Goal: Task Accomplishment & Management: Use online tool/utility

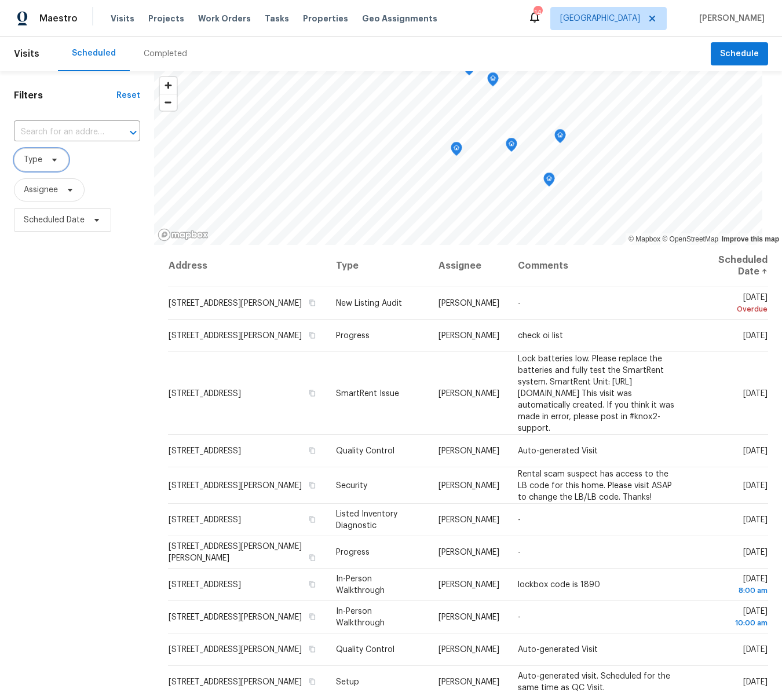
click at [51, 162] on icon at bounding box center [54, 159] width 9 height 9
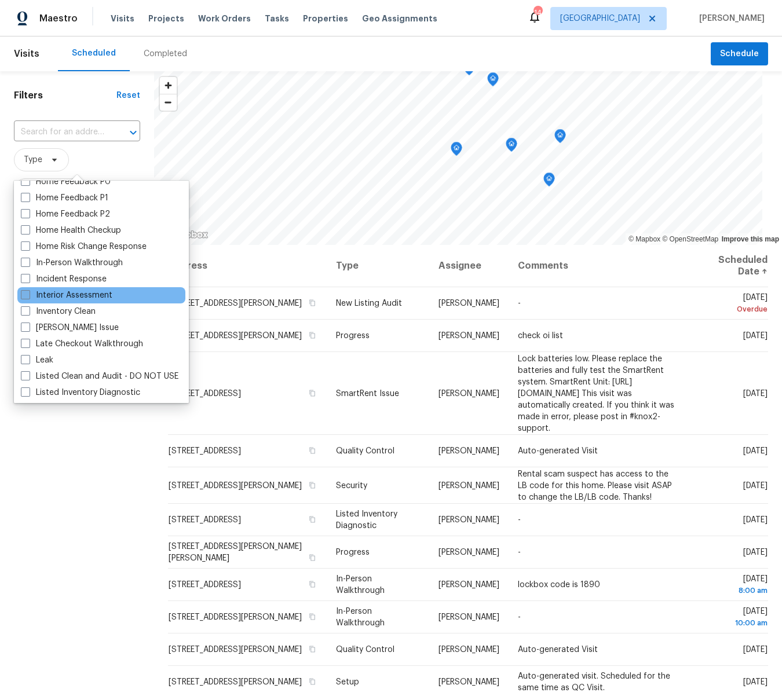
scroll to position [383, 0]
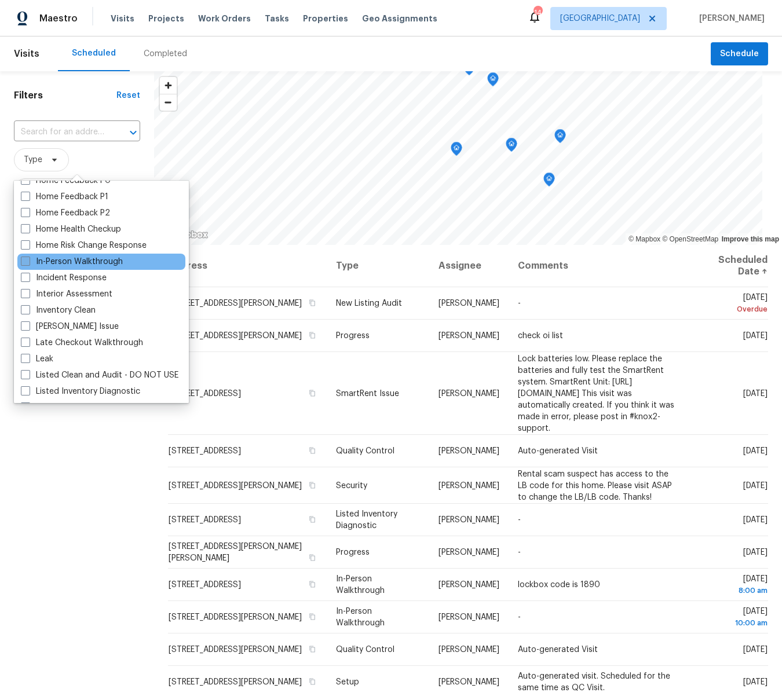
click at [27, 261] on span at bounding box center [25, 261] width 9 height 9
click at [27, 261] on input "In-Person Walkthrough" at bounding box center [25, 260] width 8 height 8
checkbox input "true"
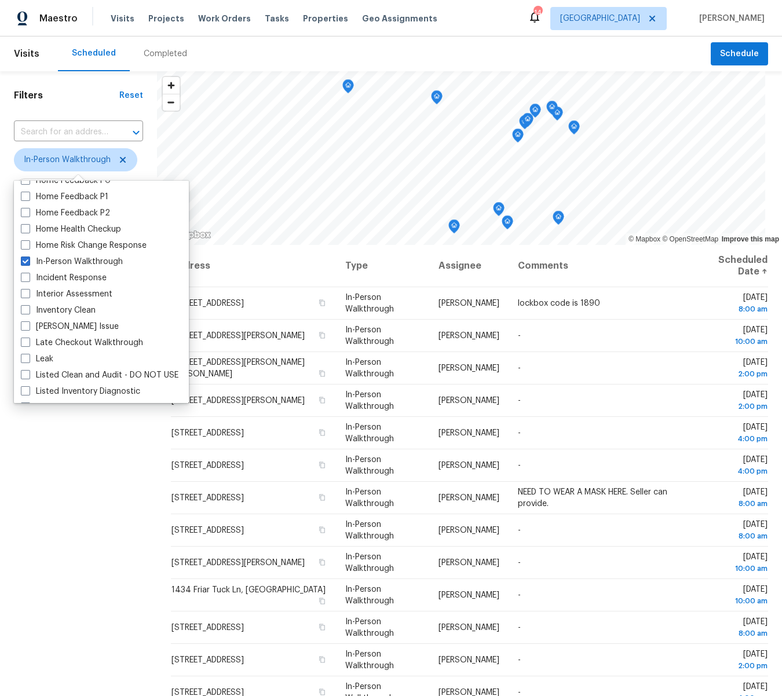
click at [23, 554] on div "Filters Reset ​ In-Person Walkthrough Assignee Scheduled Date" at bounding box center [78, 436] width 157 height 731
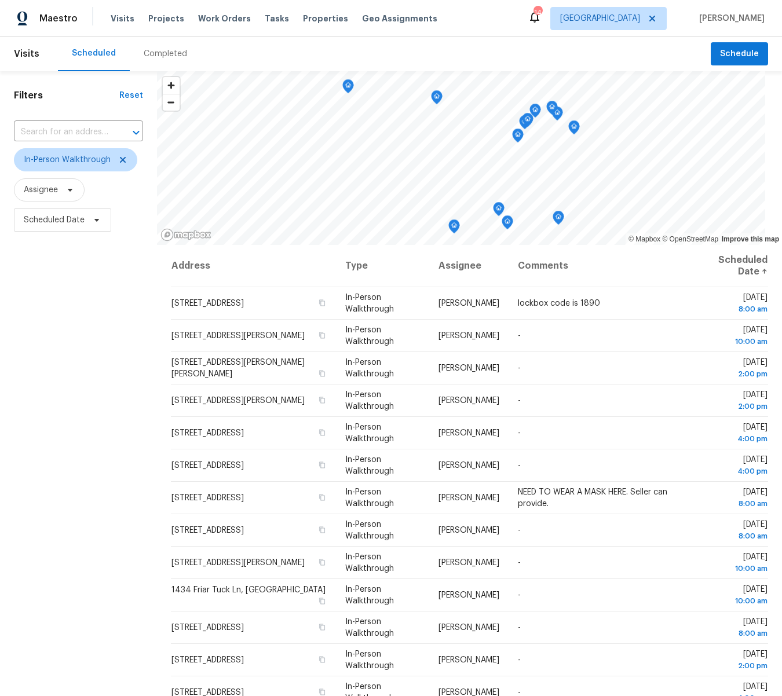
scroll to position [1, 0]
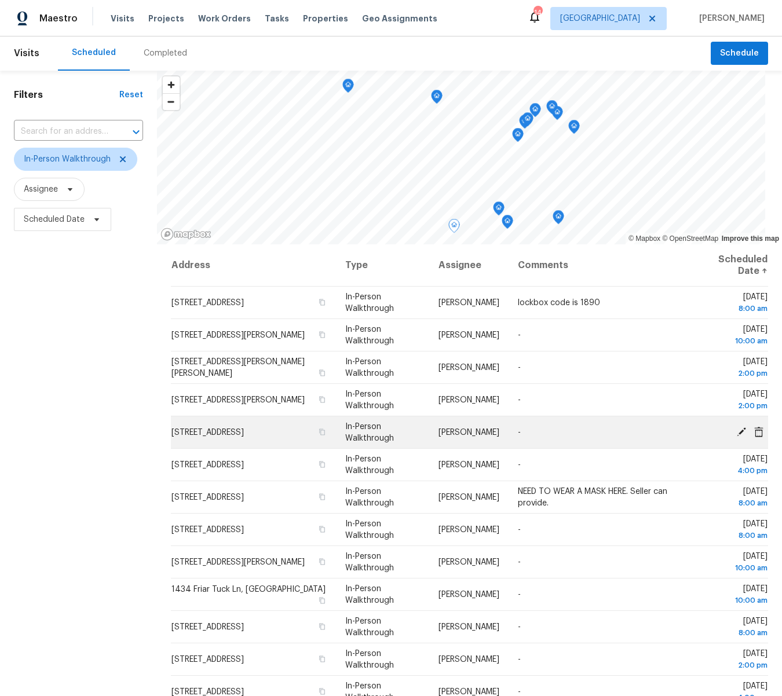
click at [737, 432] on icon at bounding box center [741, 431] width 10 height 10
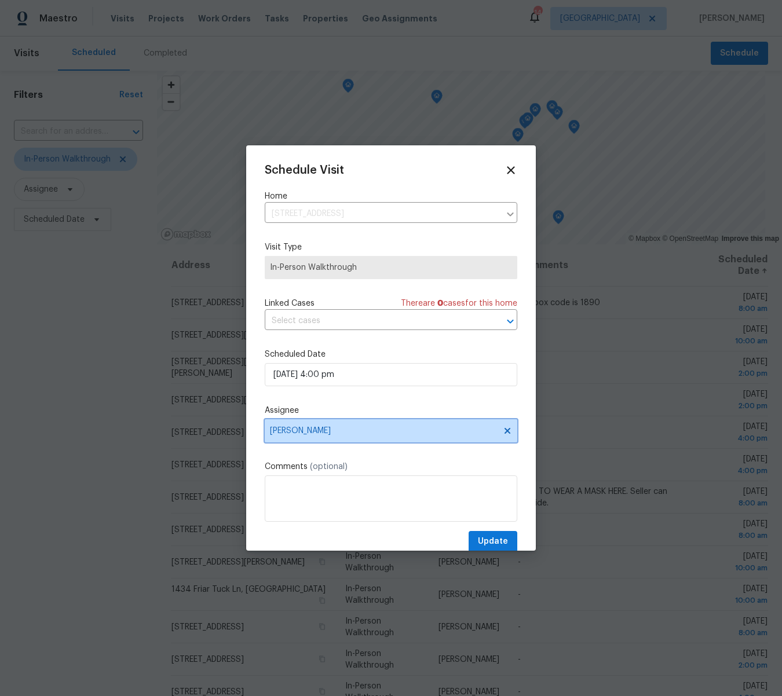
click at [317, 432] on span "Michael Gruener" at bounding box center [383, 430] width 227 height 9
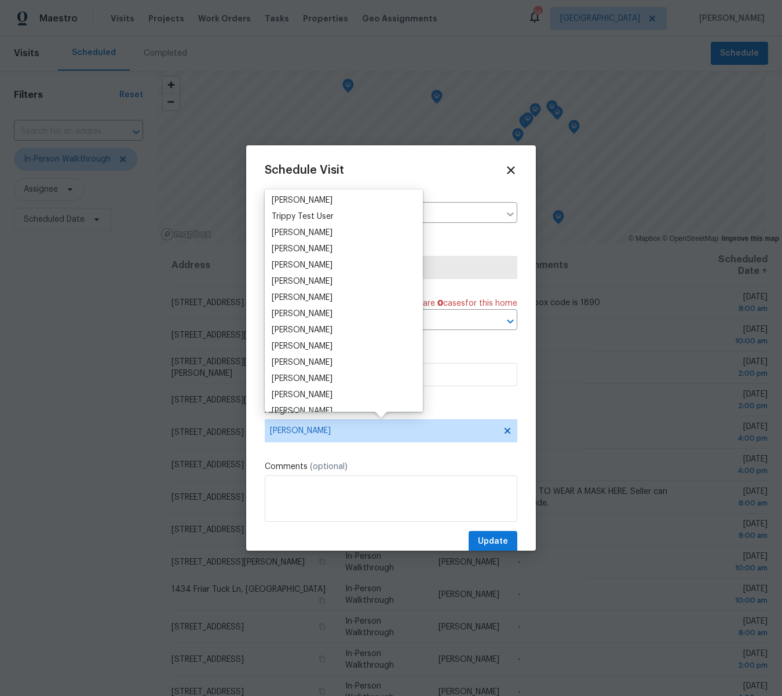
scroll to position [1050, 0]
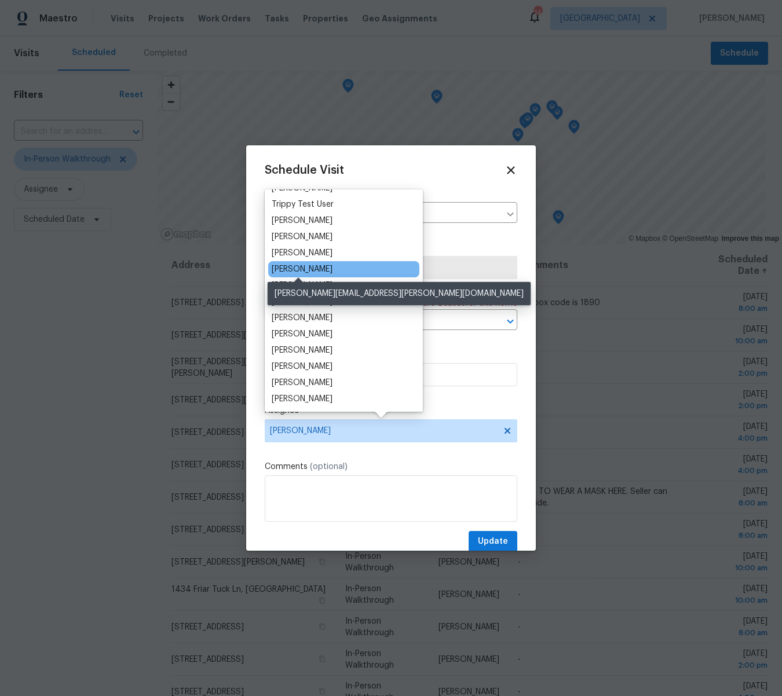
click at [308, 267] on div "James Nolting" at bounding box center [302, 270] width 61 height 12
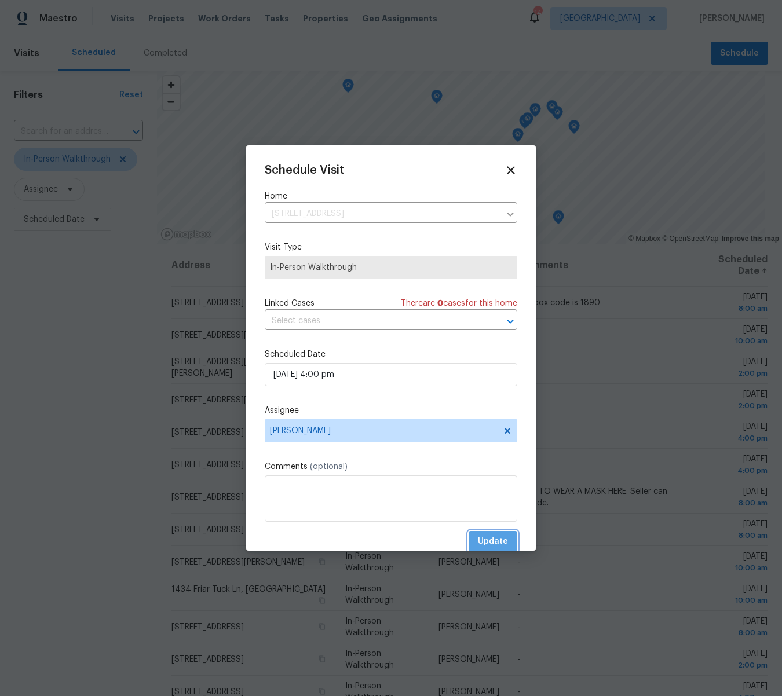
click at [492, 540] on span "Update" at bounding box center [493, 542] width 30 height 14
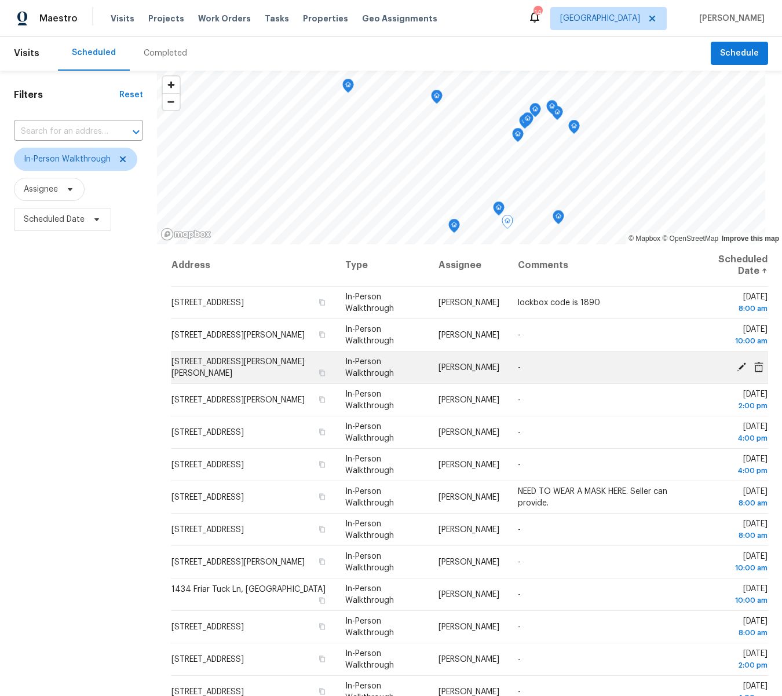
click at [740, 364] on icon at bounding box center [741, 366] width 10 height 10
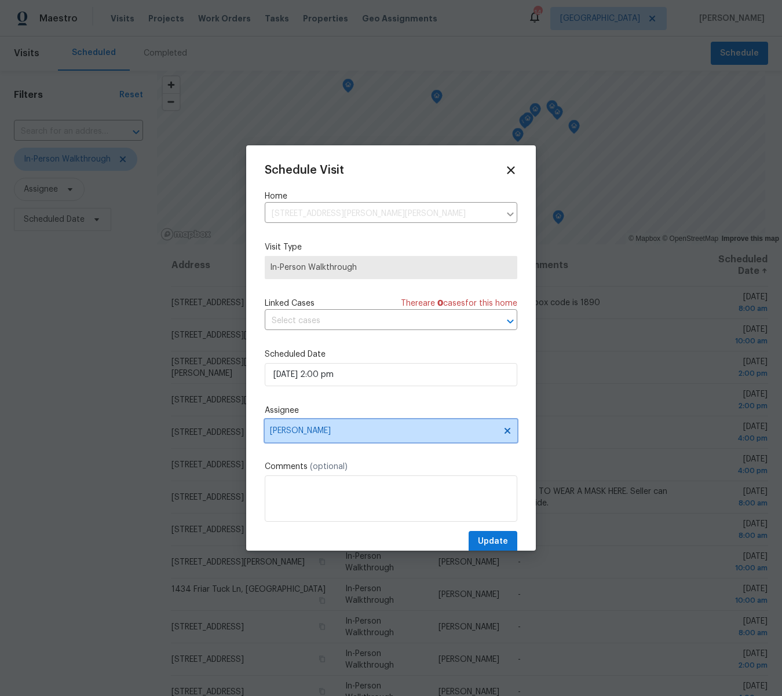
click at [294, 429] on span "Michael Gruener" at bounding box center [383, 430] width 227 height 9
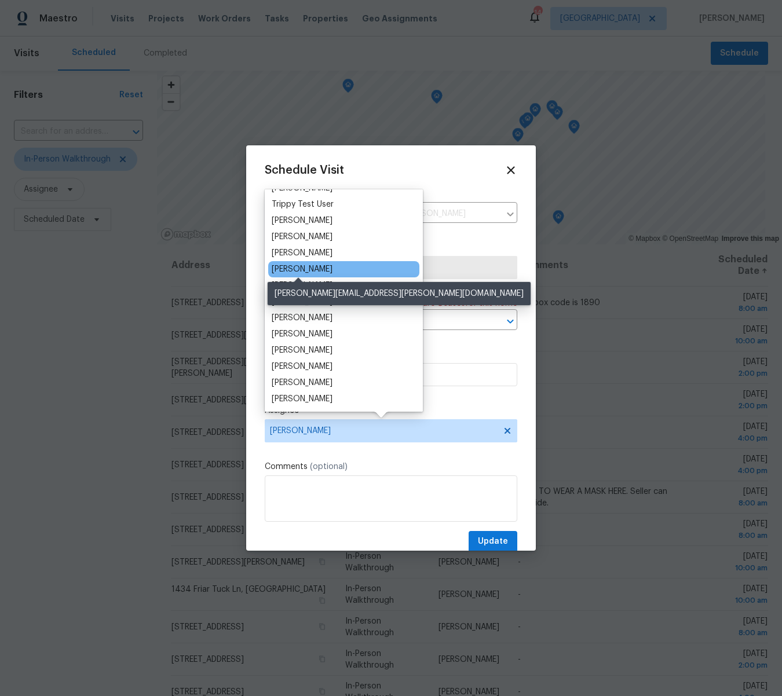
click at [302, 268] on div "James Nolting" at bounding box center [302, 270] width 61 height 12
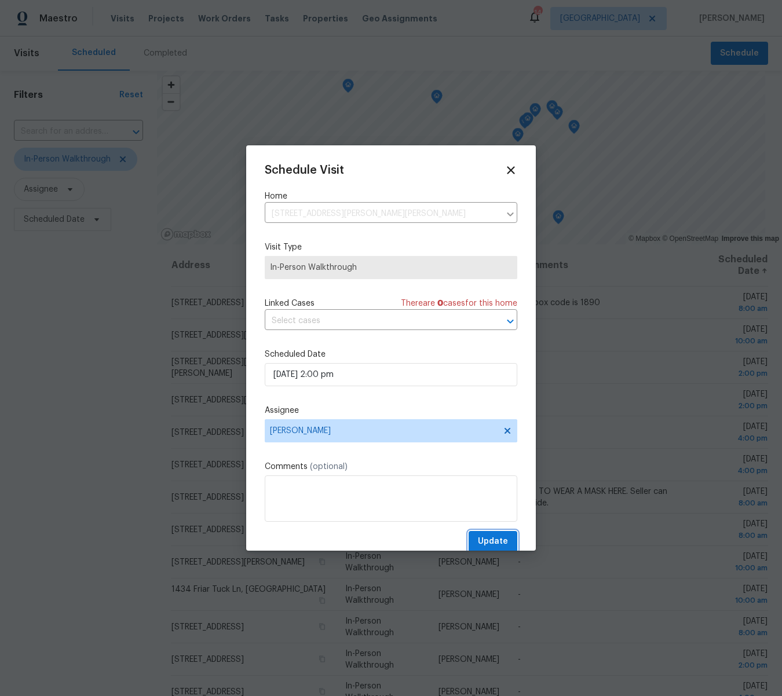
click at [494, 542] on span "Update" at bounding box center [493, 542] width 30 height 14
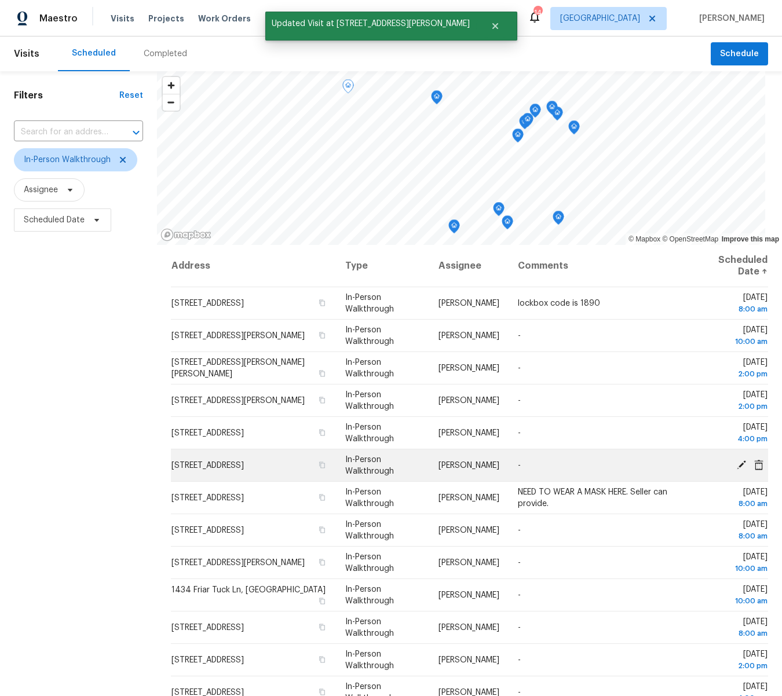
scroll to position [2, 0]
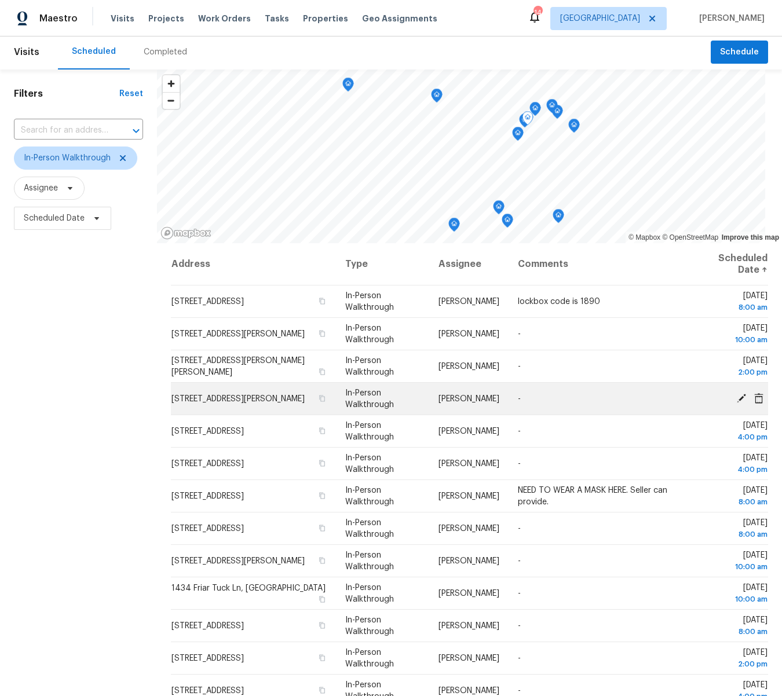
click at [739, 397] on icon at bounding box center [741, 398] width 10 height 10
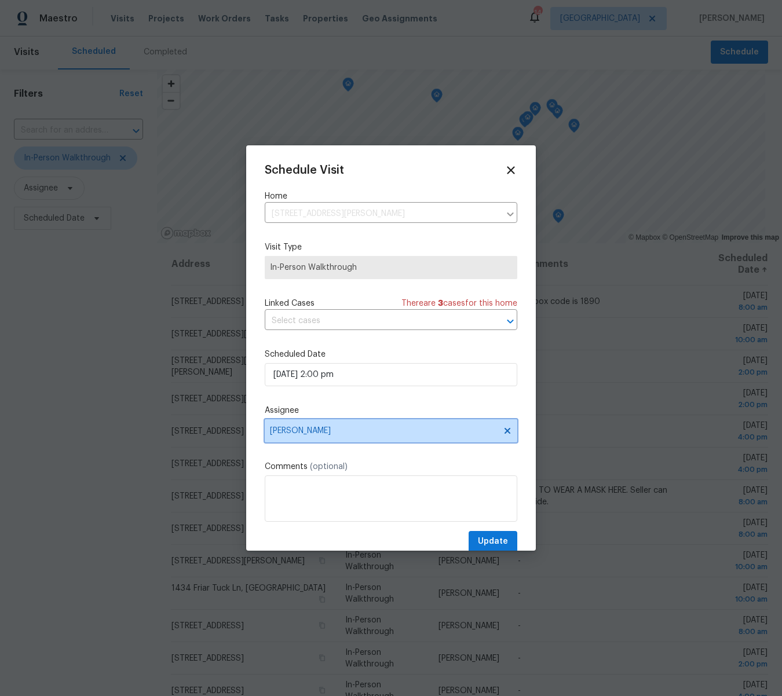
click at [305, 429] on span "[PERSON_NAME]" at bounding box center [383, 430] width 227 height 9
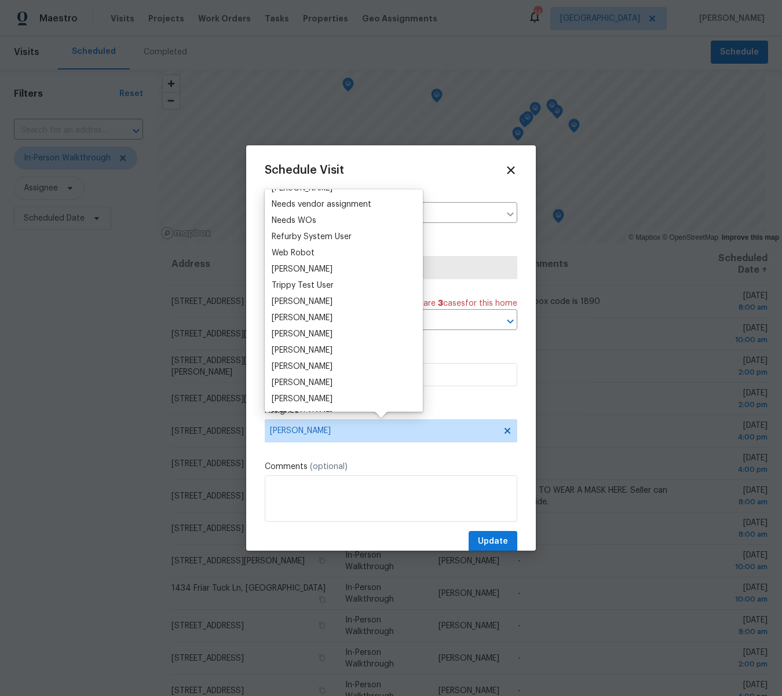
scroll to position [1050, 0]
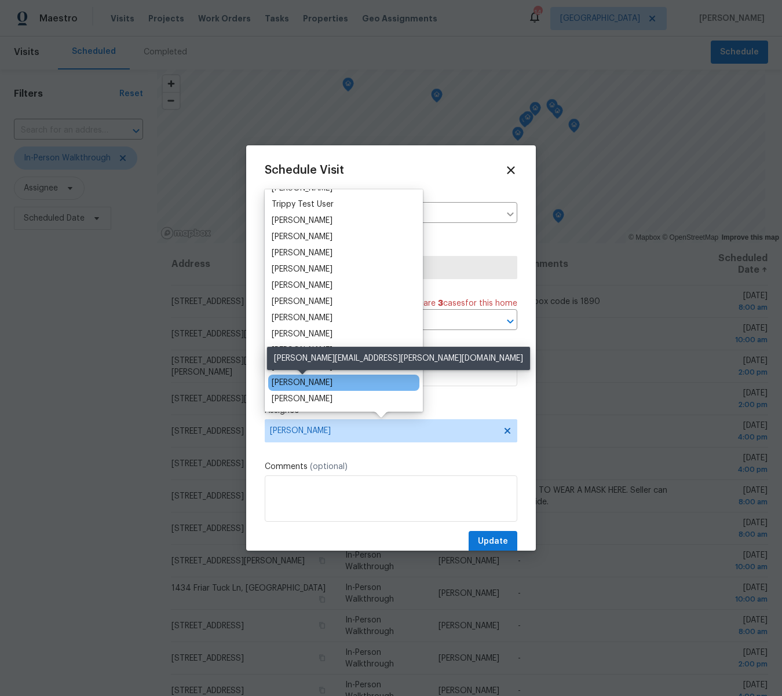
click at [307, 378] on div "Michael Gruener" at bounding box center [302, 383] width 61 height 12
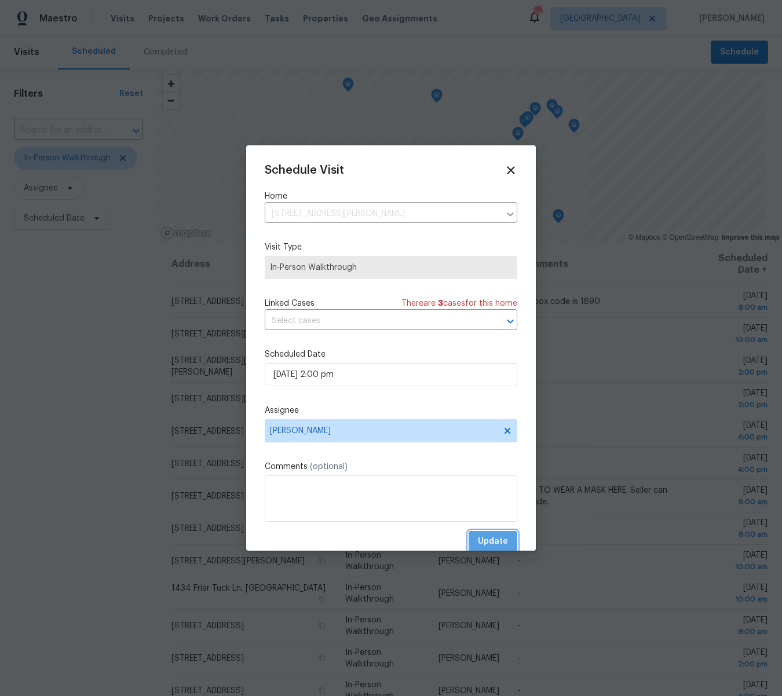
click at [503, 543] on span "Update" at bounding box center [493, 542] width 30 height 14
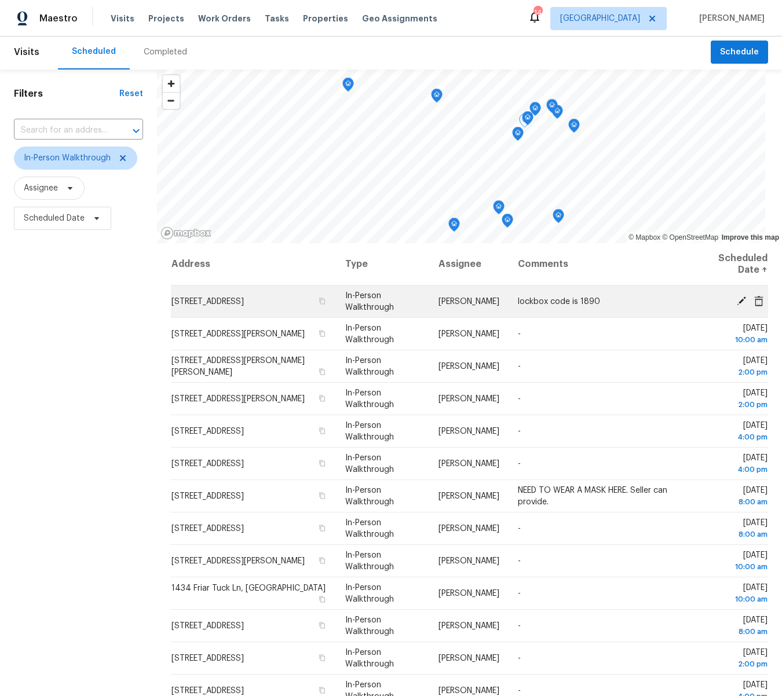
click at [741, 298] on icon at bounding box center [741, 300] width 10 height 10
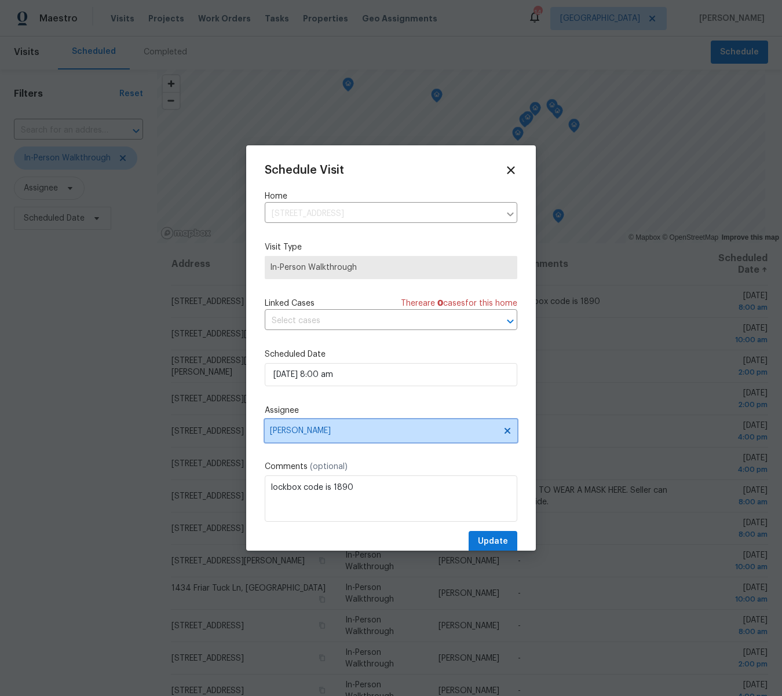
click at [310, 432] on span "[PERSON_NAME]" at bounding box center [383, 430] width 227 height 9
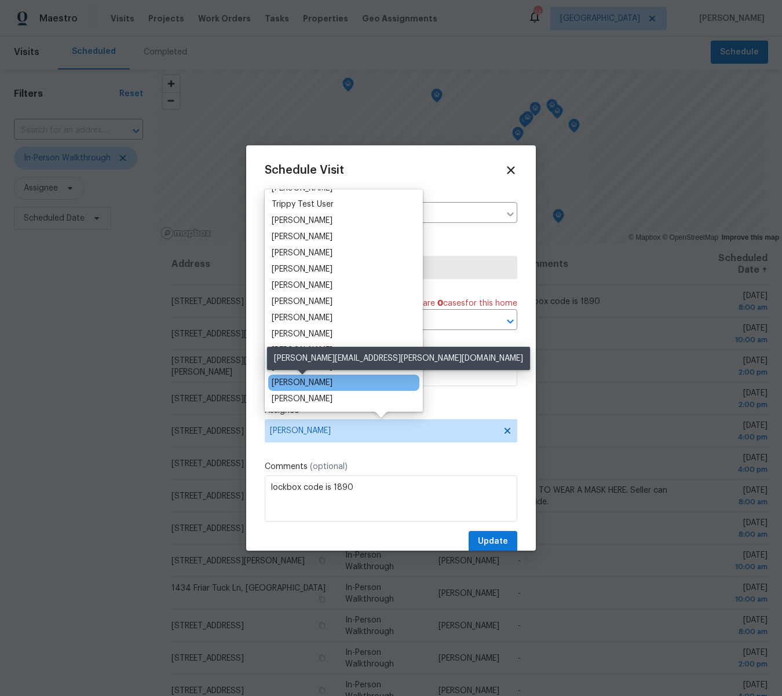
click at [310, 381] on div "Michael Gruener" at bounding box center [302, 383] width 61 height 12
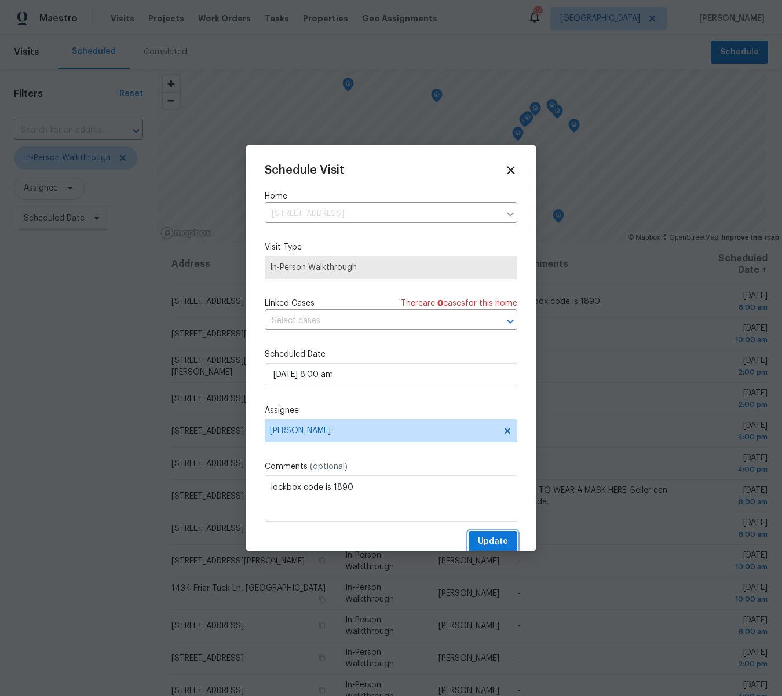
click at [495, 540] on span "Update" at bounding box center [493, 542] width 30 height 14
